Goal: Find specific page/section: Locate item on page

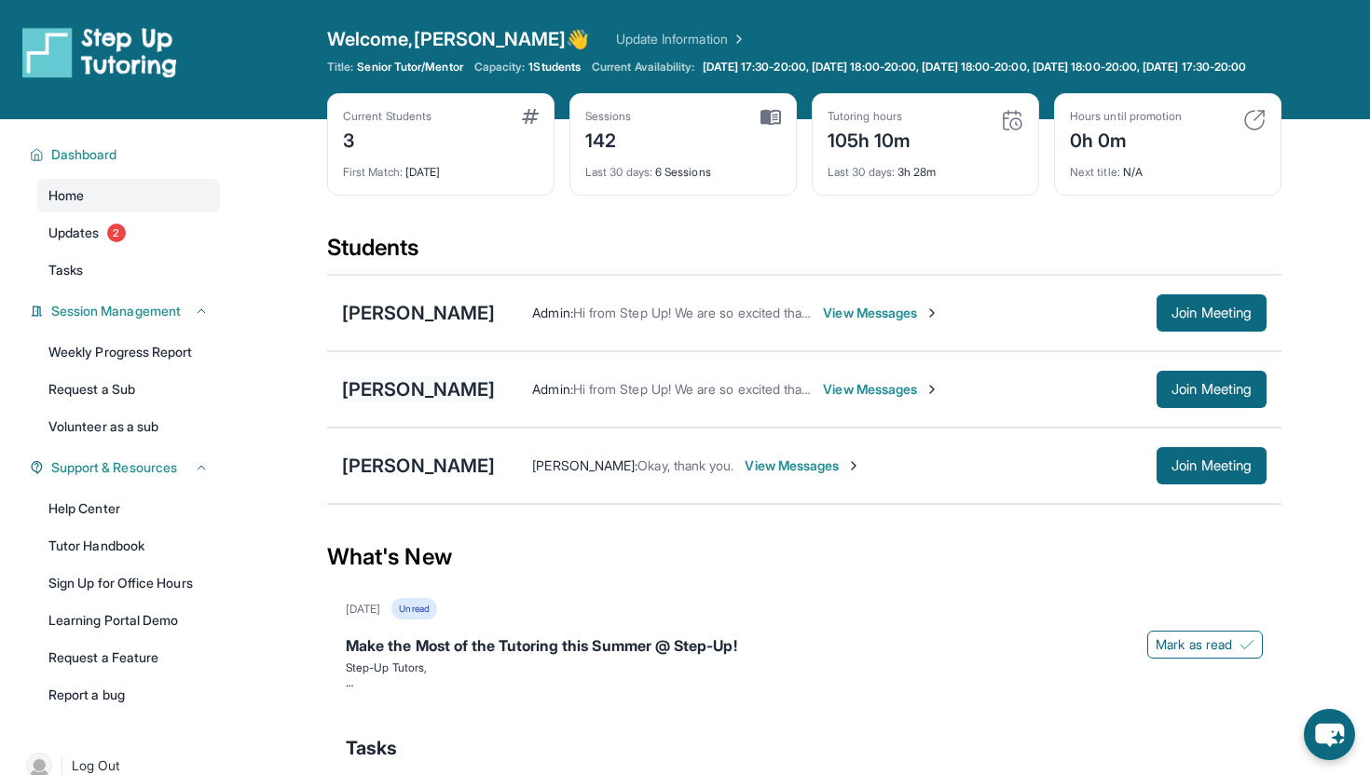
click at [433, 403] on div "[PERSON_NAME]" at bounding box center [418, 389] width 153 height 26
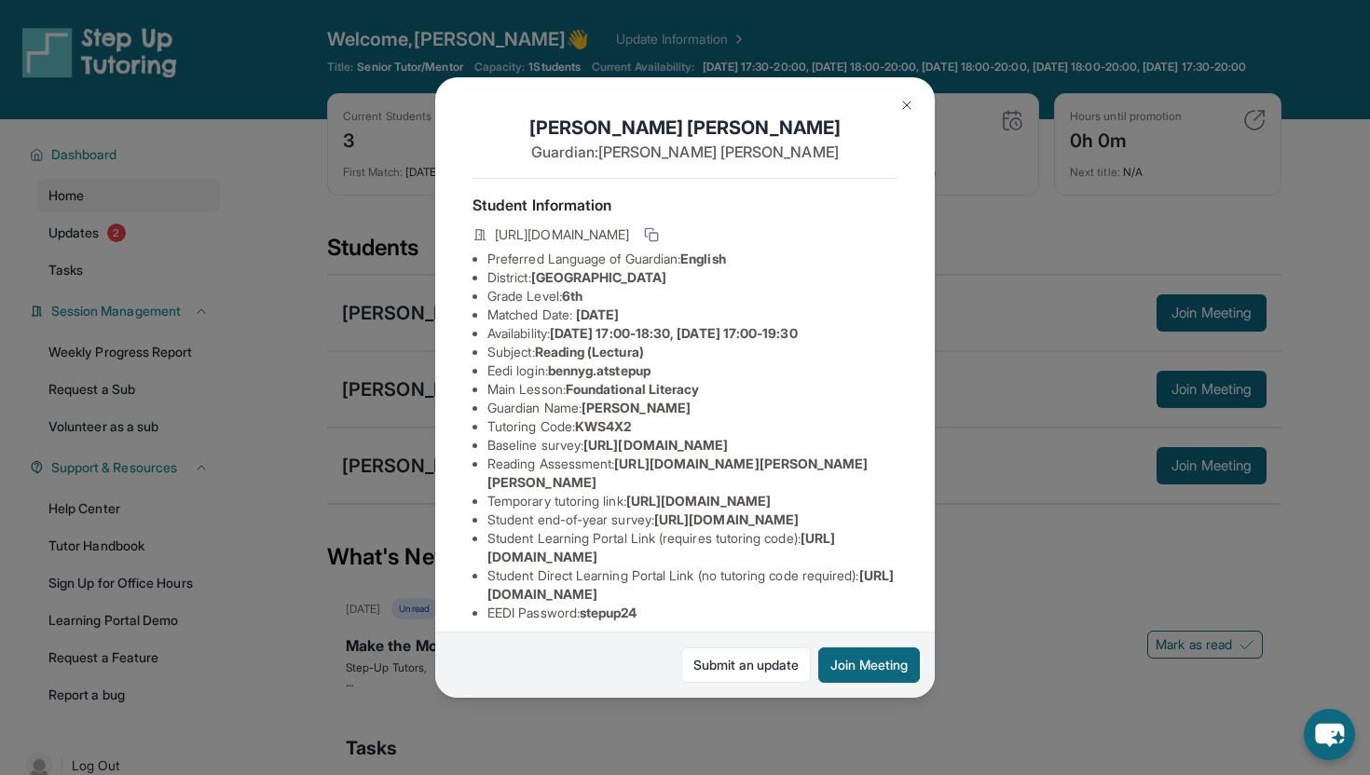
scroll to position [155, 0]
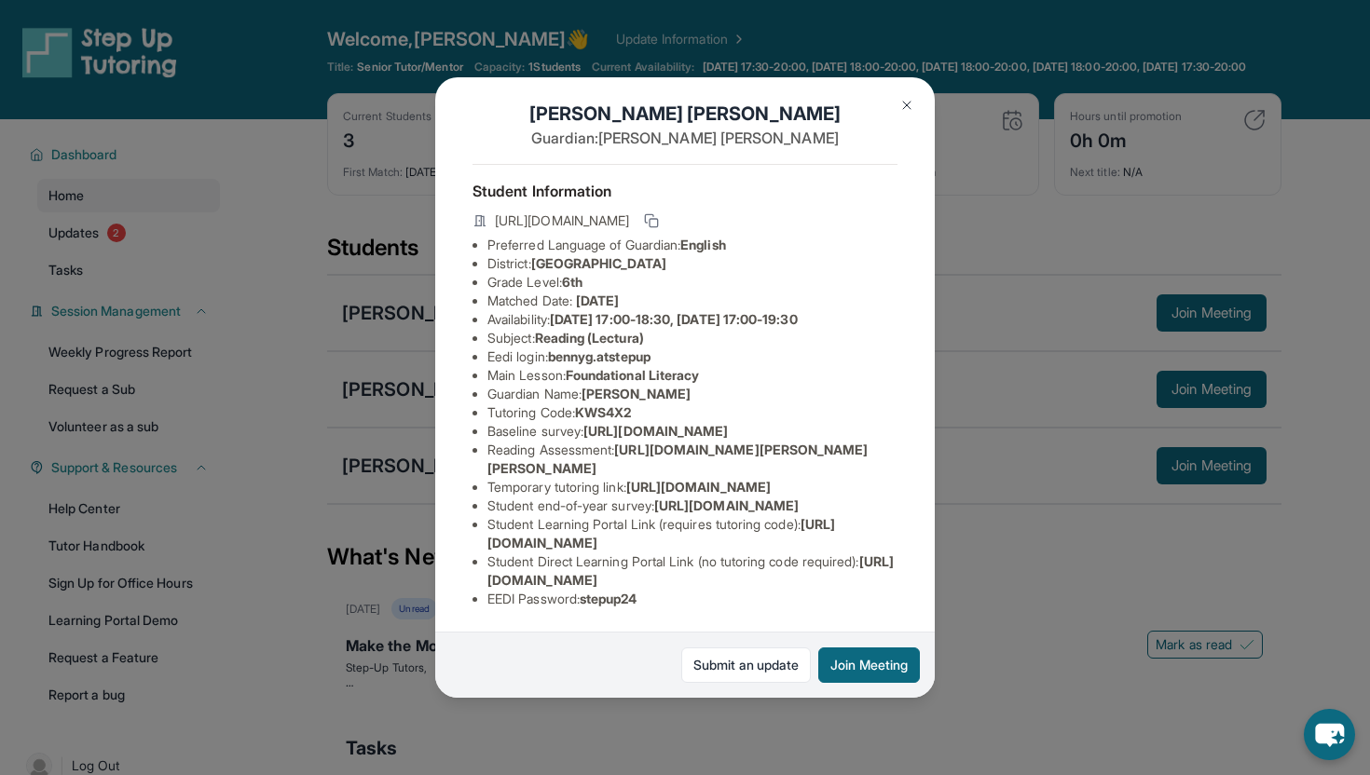
drag, startPoint x: 487, startPoint y: 442, endPoint x: 677, endPoint y: 456, distance: 190.6
click at [678, 478] on li "Temporary tutoring link : https://www.thelessonspace.com/space/a3bd2a2c-3946-4b…" at bounding box center [692, 487] width 410 height 19
copy span "https://www.thelessonspace.com/space/a3bd2a2c-3946-4b62-8dfb-9d053c12e891/"
